Goal: Task Accomplishment & Management: Manage account settings

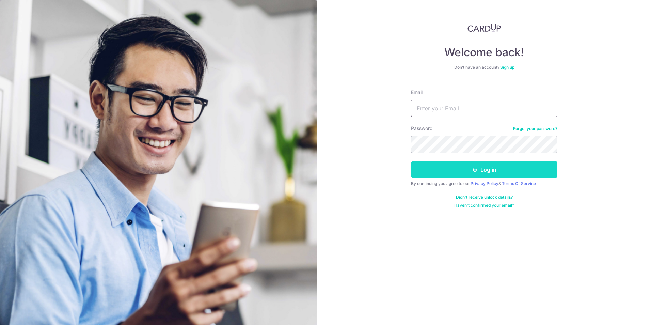
type input "[EMAIL_ADDRESS][DOMAIN_NAME]"
click at [476, 172] on icon "submit" at bounding box center [475, 169] width 5 height 5
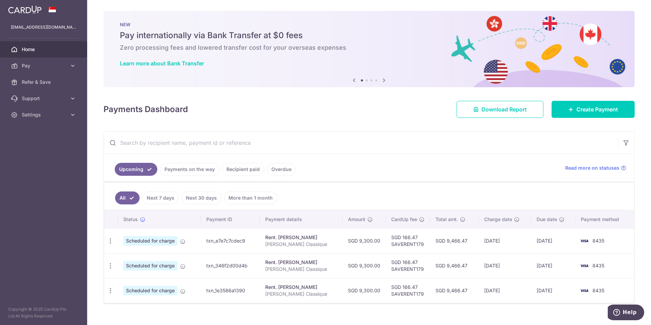
scroll to position [11, 0]
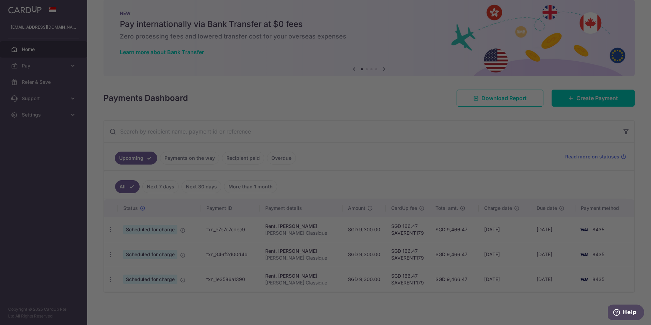
click at [184, 231] on div at bounding box center [329, 164] width 658 height 328
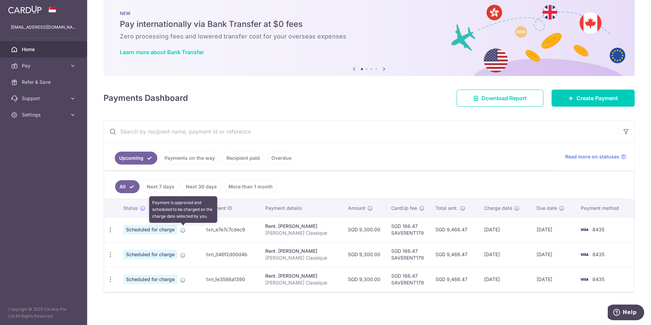
click at [183, 230] on icon at bounding box center [182, 230] width 5 height 5
click at [112, 231] on icon "button" at bounding box center [110, 229] width 7 height 7
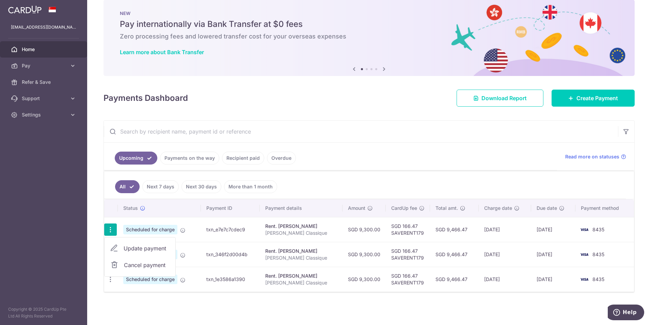
click at [134, 266] on span "Cancel payment" at bounding box center [147, 265] width 46 height 8
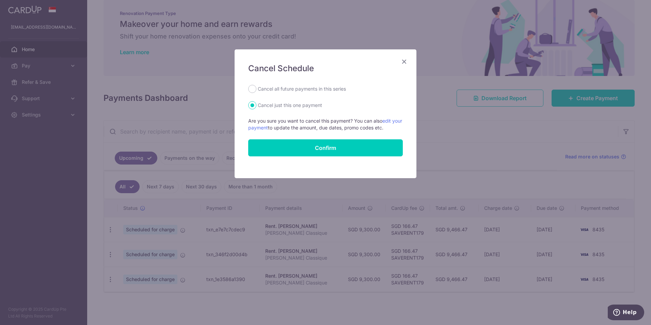
click at [403, 62] on icon "Close" at bounding box center [404, 61] width 8 height 9
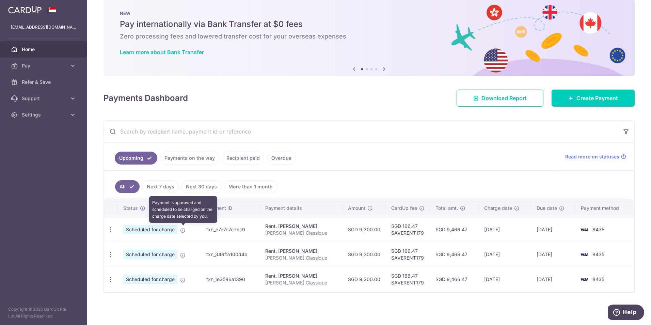
click at [182, 229] on icon at bounding box center [182, 230] width 5 height 5
click at [184, 229] on icon at bounding box center [182, 230] width 5 height 5
click at [184, 230] on icon at bounding box center [182, 230] width 5 height 5
click at [184, 231] on icon at bounding box center [182, 230] width 5 height 5
